Goal: Task Accomplishment & Management: Manage account settings

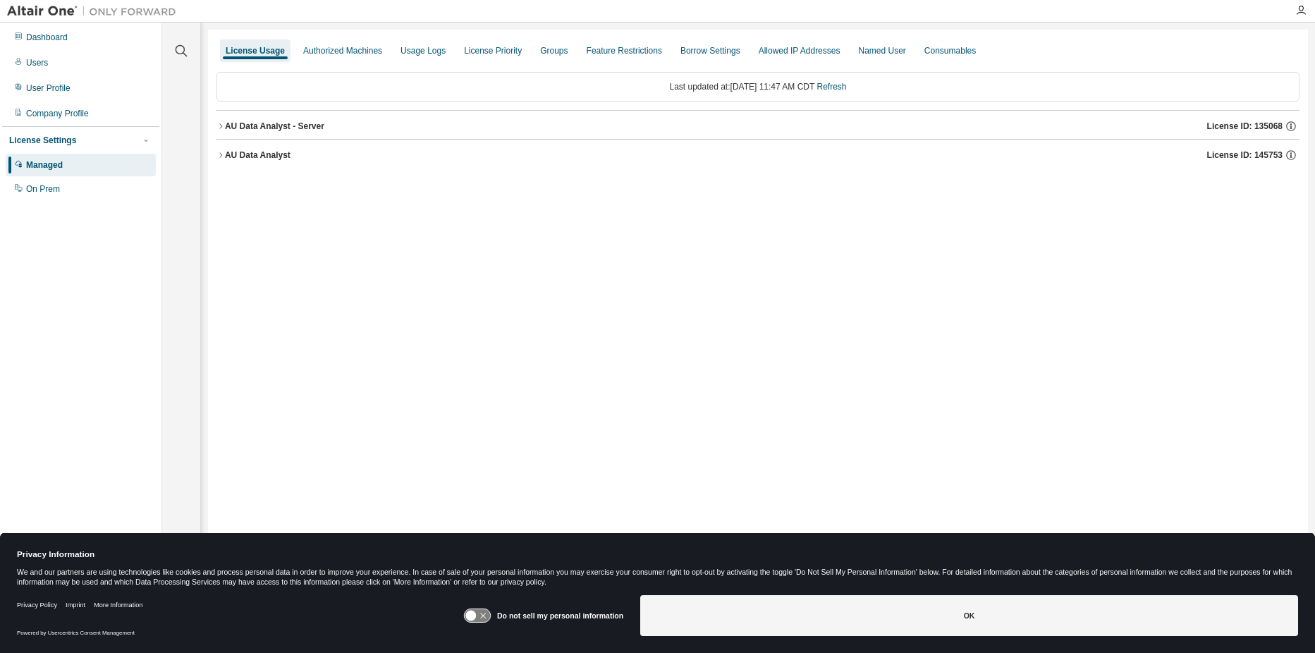
click at [55, 167] on div "Managed" at bounding box center [44, 164] width 37 height 11
click at [221, 125] on icon "button" at bounding box center [220, 125] width 3 height 5
